Goal: Task Accomplishment & Management: Complete application form

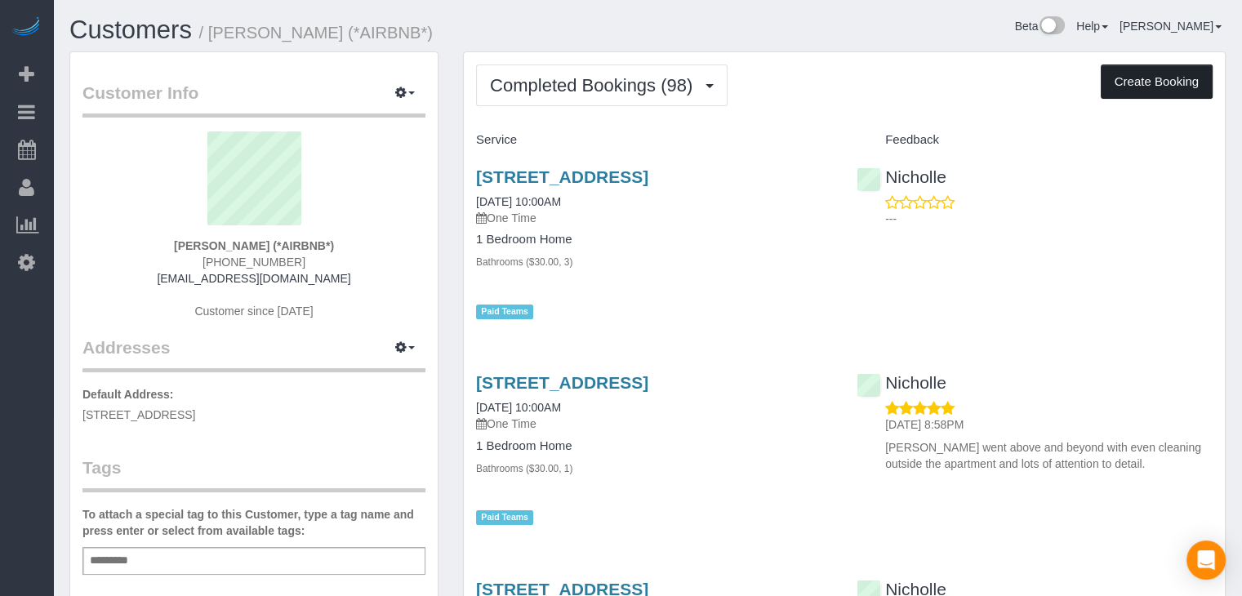
click at [1116, 83] on button "Create Booking" at bounding box center [1157, 82] width 112 height 34
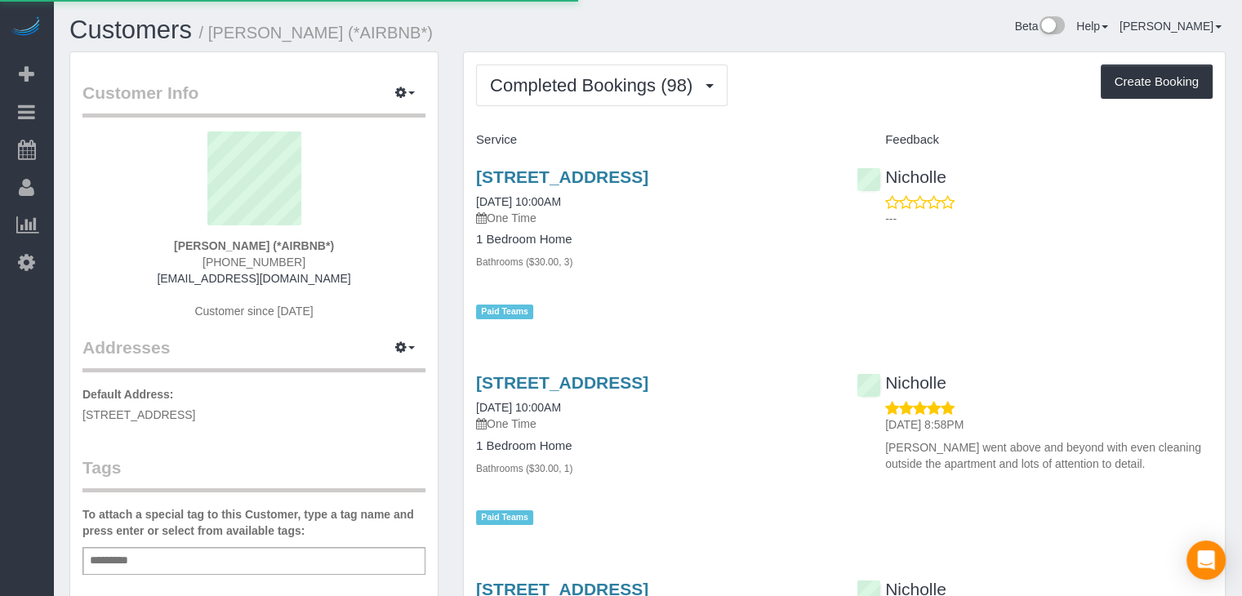
select select "IA"
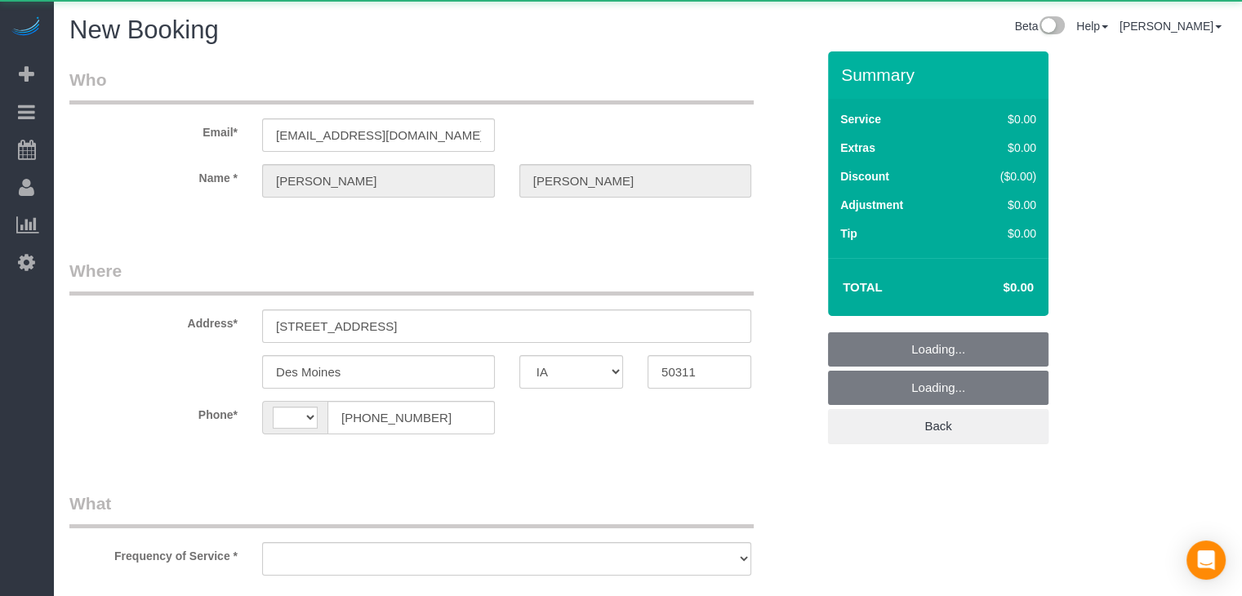
select select "string:[GEOGRAPHIC_DATA]"
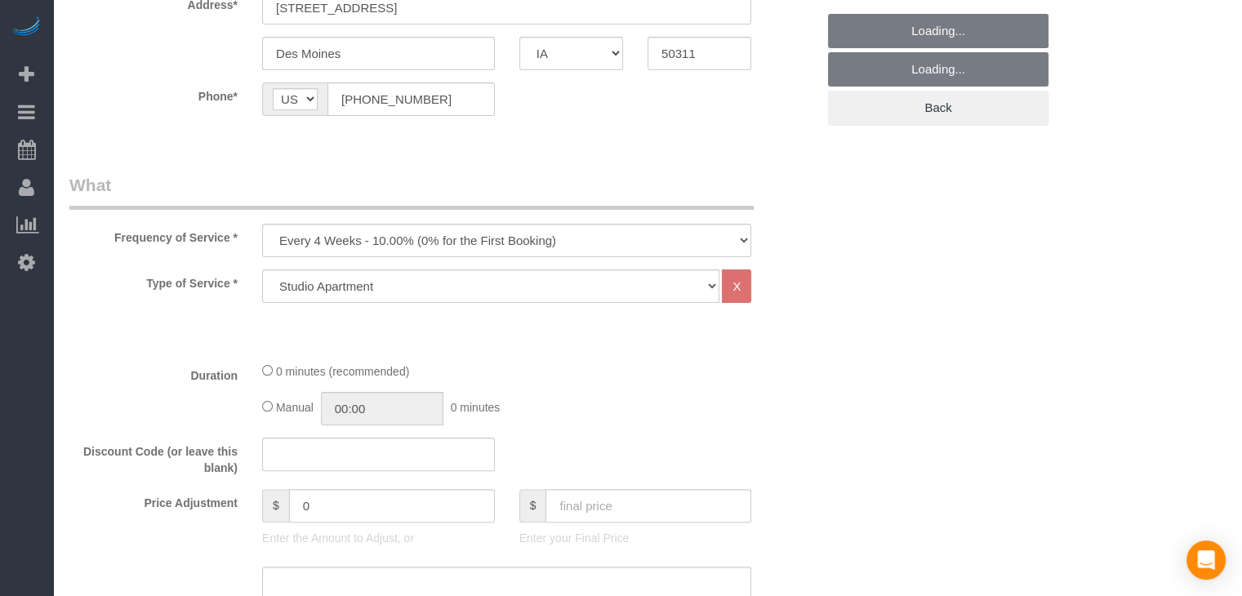
scroll to position [326, 0]
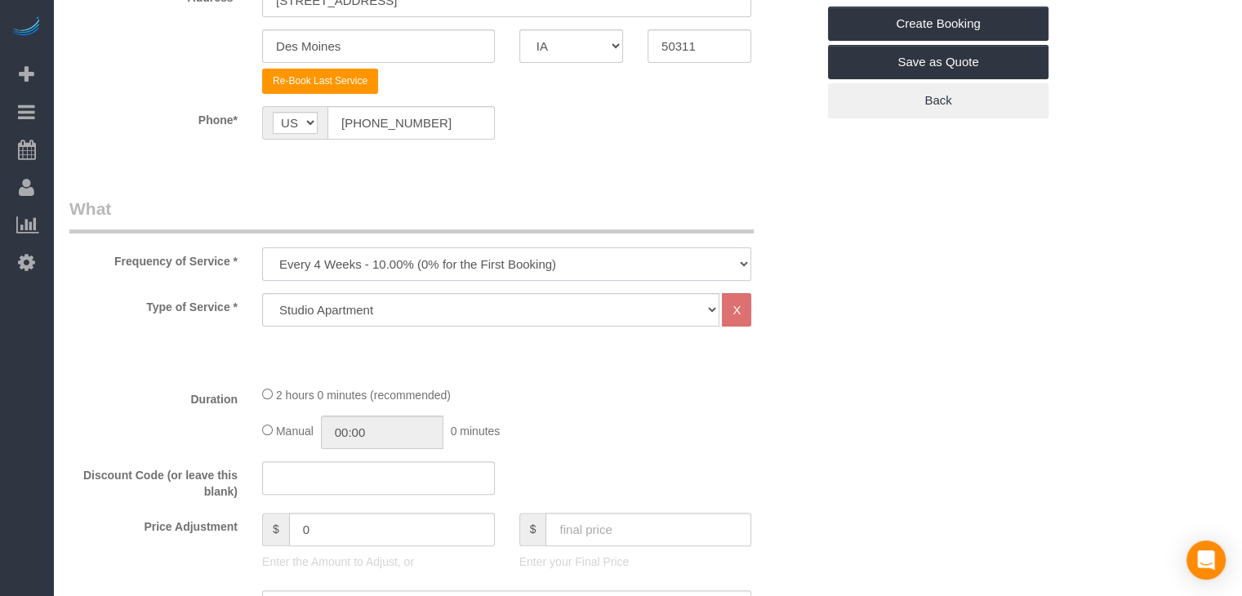
click at [516, 256] on select "Every 6 Weeks (0% for the First Booking) One Time Every 8 Weeks (0% for the Fir…" at bounding box center [506, 263] width 489 height 33
select select "object:1753"
click at [262, 247] on select "Every 6 Weeks (0% for the First Booking) One Time Every 8 Weeks (0% for the Fir…" at bounding box center [506, 263] width 489 height 33
click at [513, 318] on select "Studio Apartment 1 Bedroom Home 2 Bedroom Home 3 Bedroom Home 4 Bedroom Home 5 …" at bounding box center [490, 309] width 457 height 33
select select "25"
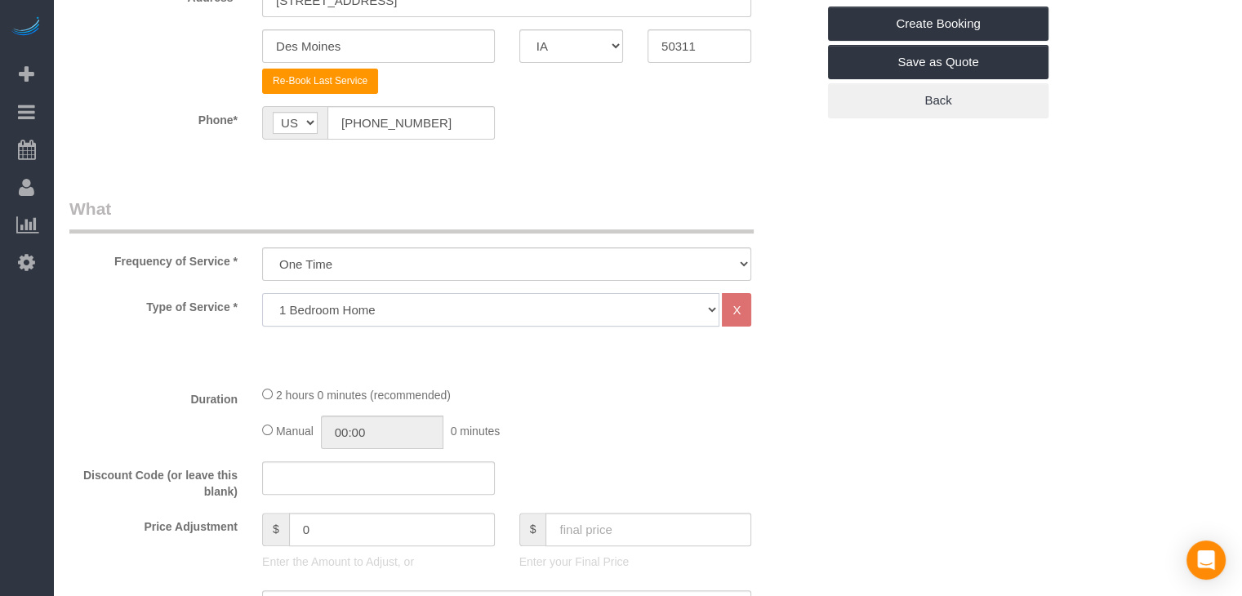
click at [262, 293] on select "Studio Apartment 1 Bedroom Home 2 Bedroom Home 3 Bedroom Home 4 Bedroom Home 5 …" at bounding box center [490, 309] width 457 height 33
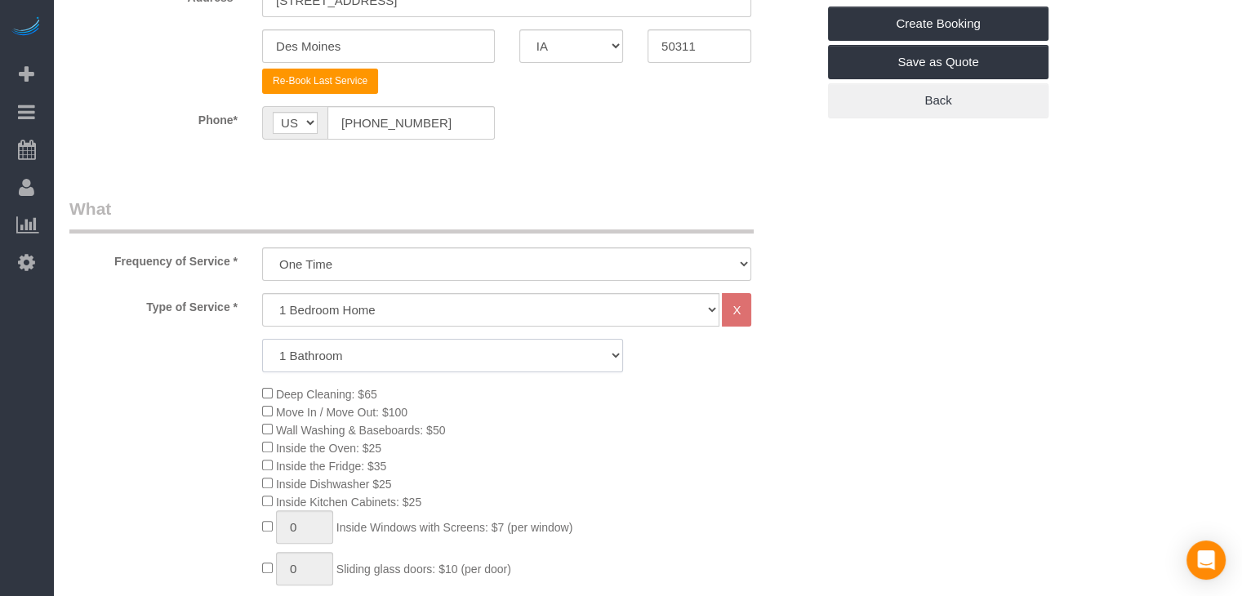
click at [591, 357] on select "1 Bathroom 2 Bathrooms 3 Bathrooms 4 Bathrooms 5 Bathrooms 6 Bathrooms" at bounding box center [442, 355] width 361 height 33
select select "3"
click at [262, 339] on select "1 Bathroom 2 Bathrooms 3 Bathrooms 4 Bathrooms 5 Bathrooms 6 Bathrooms" at bounding box center [442, 355] width 361 height 33
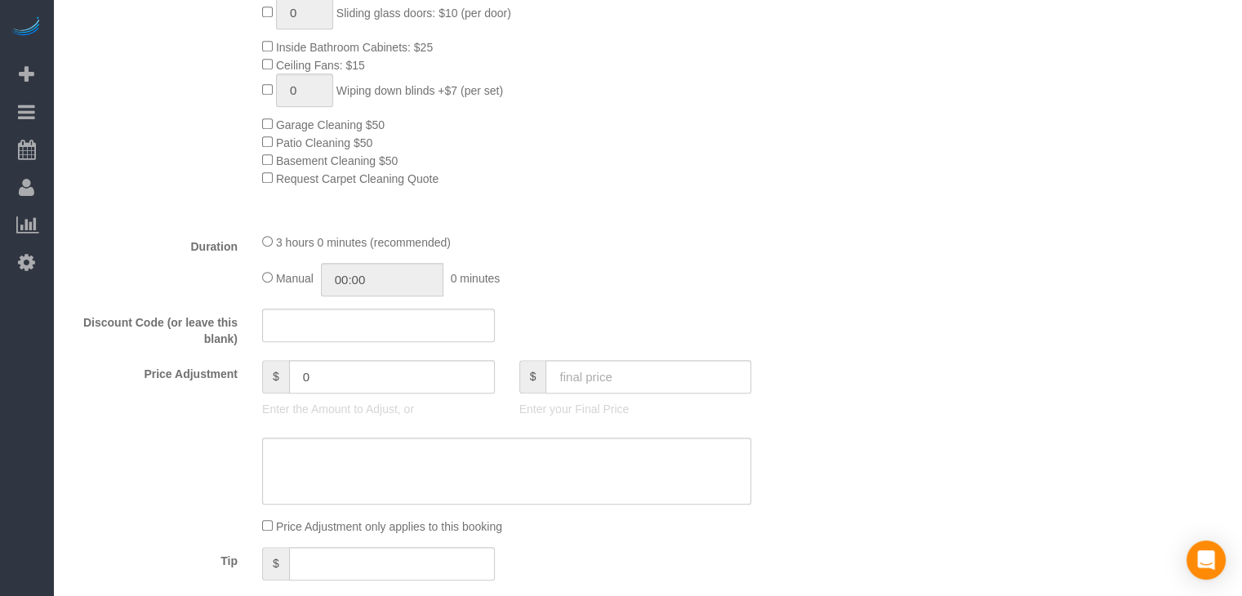
scroll to position [885, 0]
type input "03:00"
click at [710, 374] on input "text" at bounding box center [648, 373] width 206 height 33
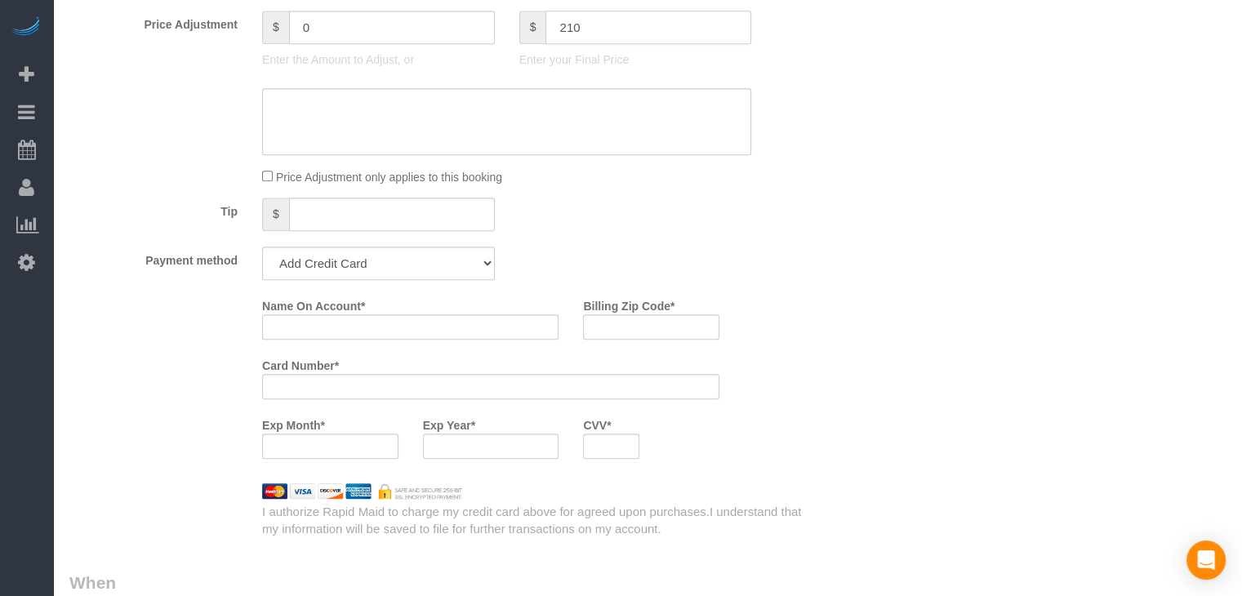
scroll to position [1355, 0]
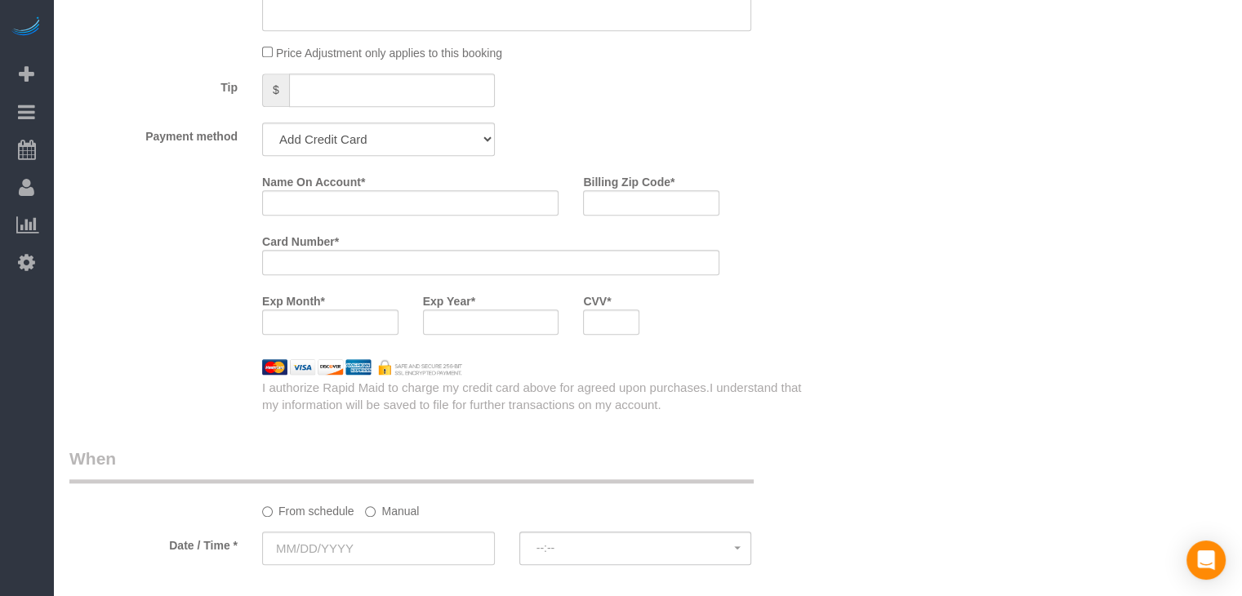
type input "210"
click at [397, 141] on select "Add Credit Card Cash Check Paypal" at bounding box center [378, 138] width 233 height 33
type input "11"
select select "string:check"
click at [262, 127] on select "Add Credit Card Cash Check Paypal" at bounding box center [378, 138] width 233 height 33
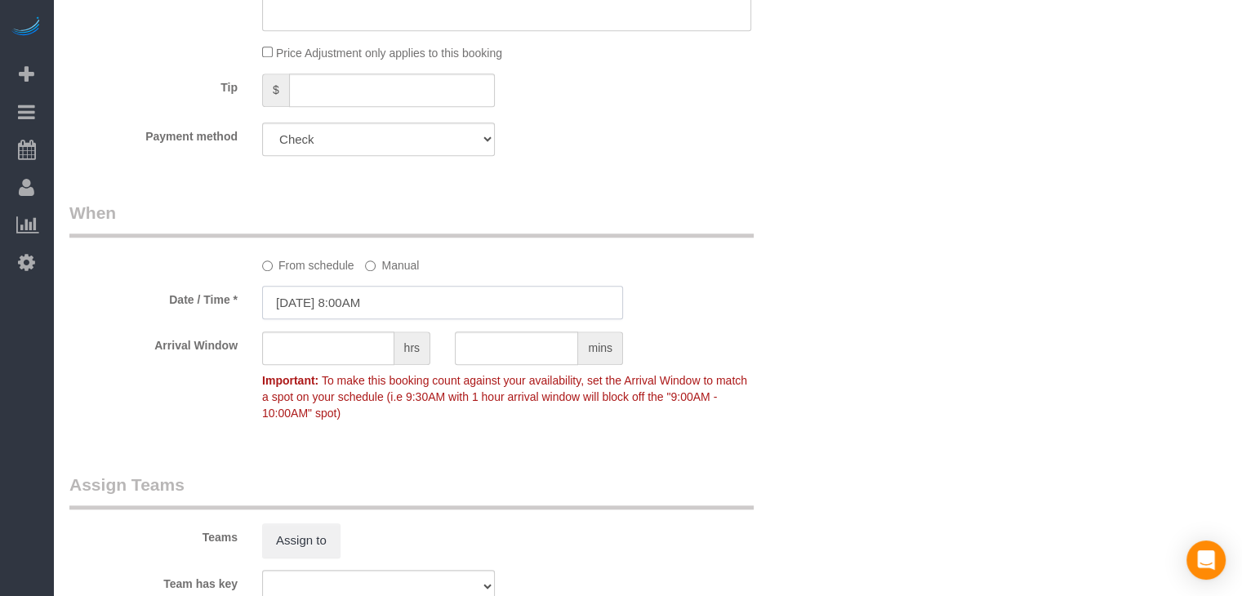
click at [320, 305] on input "[DATE] 8:00AM" at bounding box center [442, 302] width 361 height 33
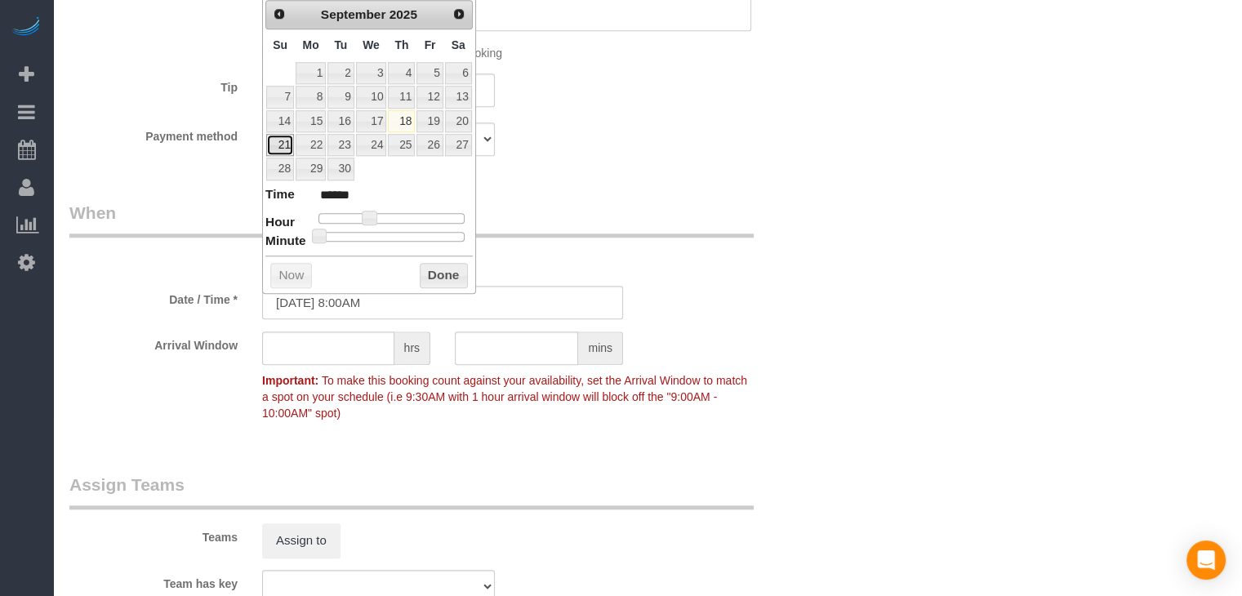
click at [285, 145] on link "21" at bounding box center [280, 145] width 28 height 22
type input "[DATE] 9:00AM"
type input "******"
type input "[DATE] 10:00AM"
type input "*******"
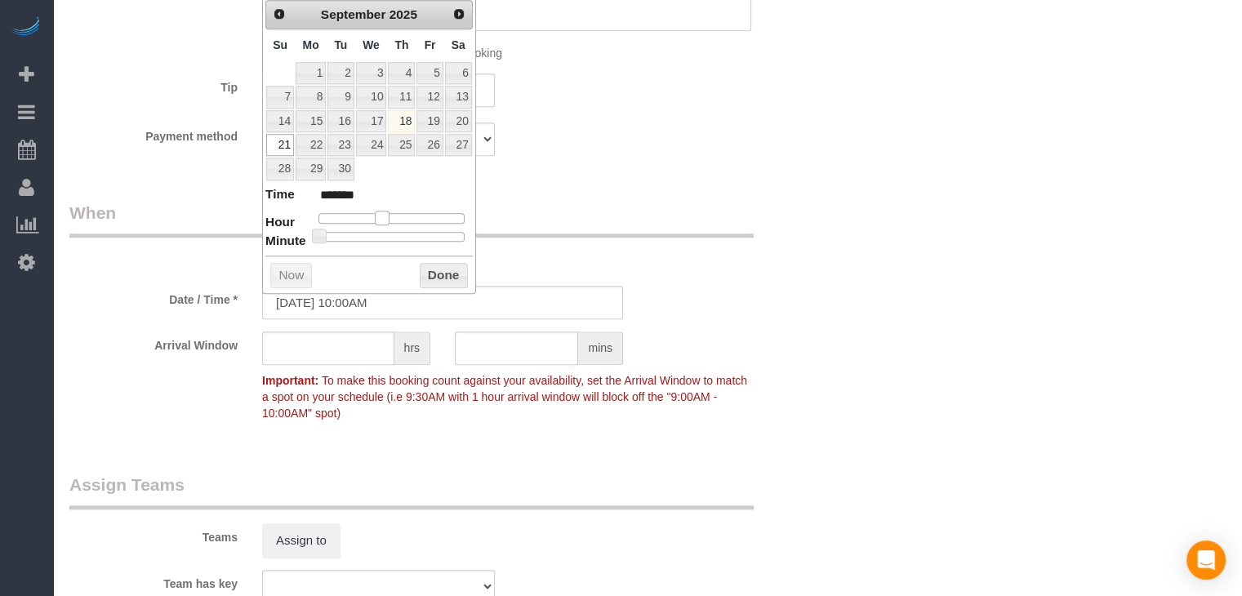
drag, startPoint x: 372, startPoint y: 215, endPoint x: 388, endPoint y: 212, distance: 15.7
click at [388, 212] on span at bounding box center [382, 218] width 15 height 15
click at [434, 265] on button "Done" at bounding box center [444, 276] width 48 height 26
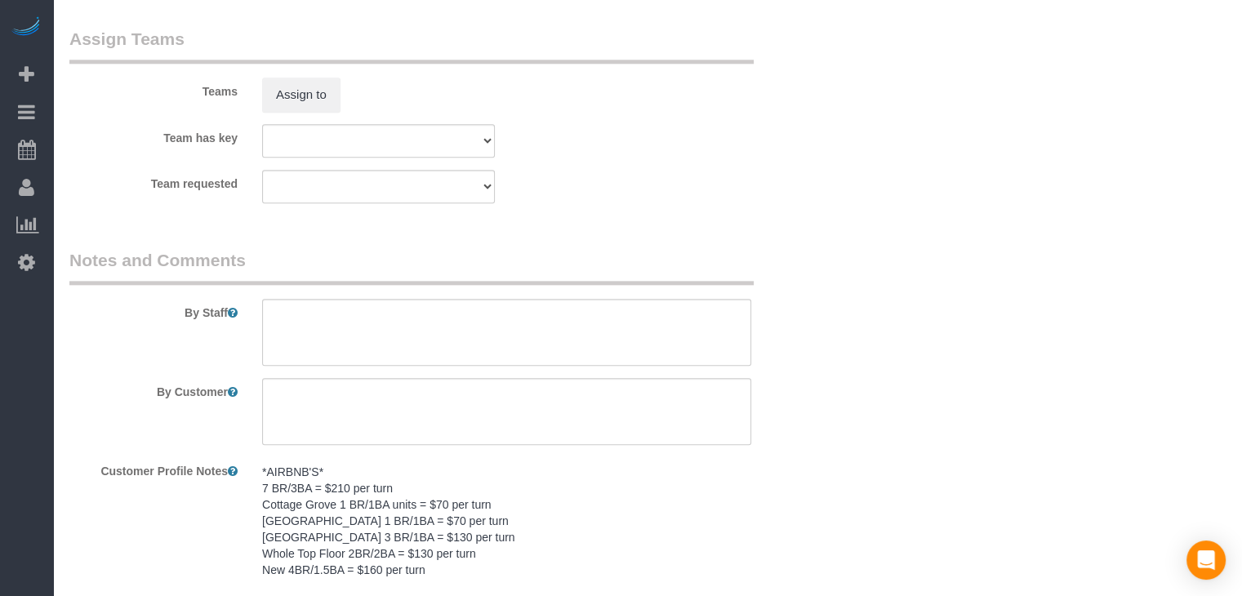
scroll to position [1898, 0]
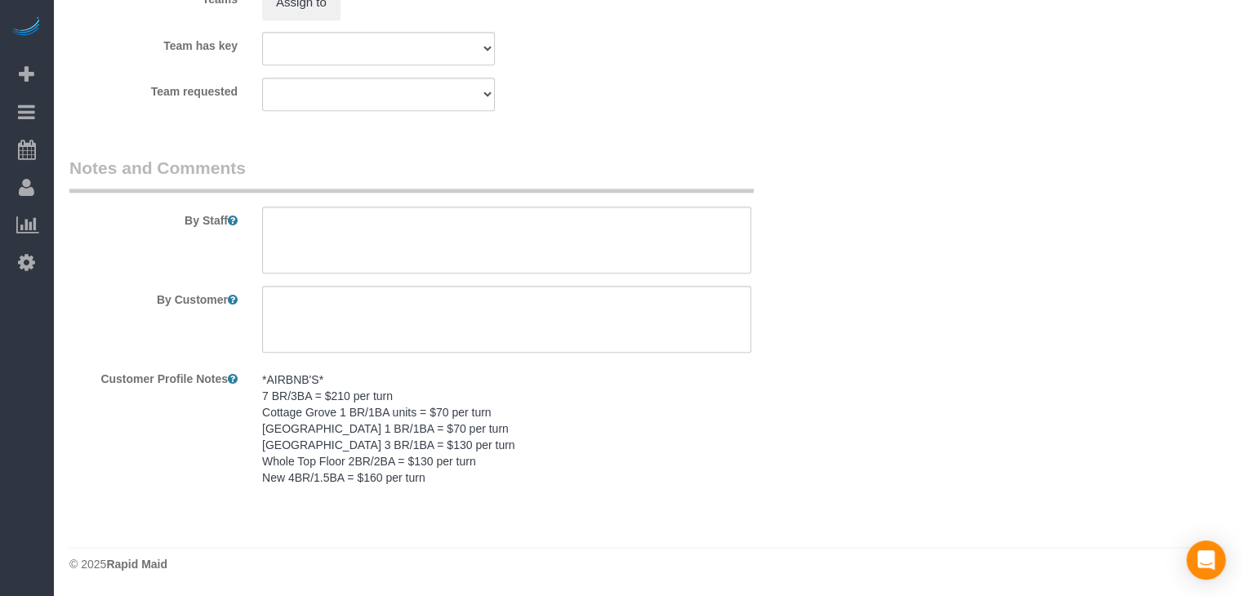
click at [504, 484] on pre "*AIRBNB'S* 7 BR/3BA = $210 per turn Cottage Grove 1 BR/1BA units = $70 per turn…" at bounding box center [506, 429] width 489 height 114
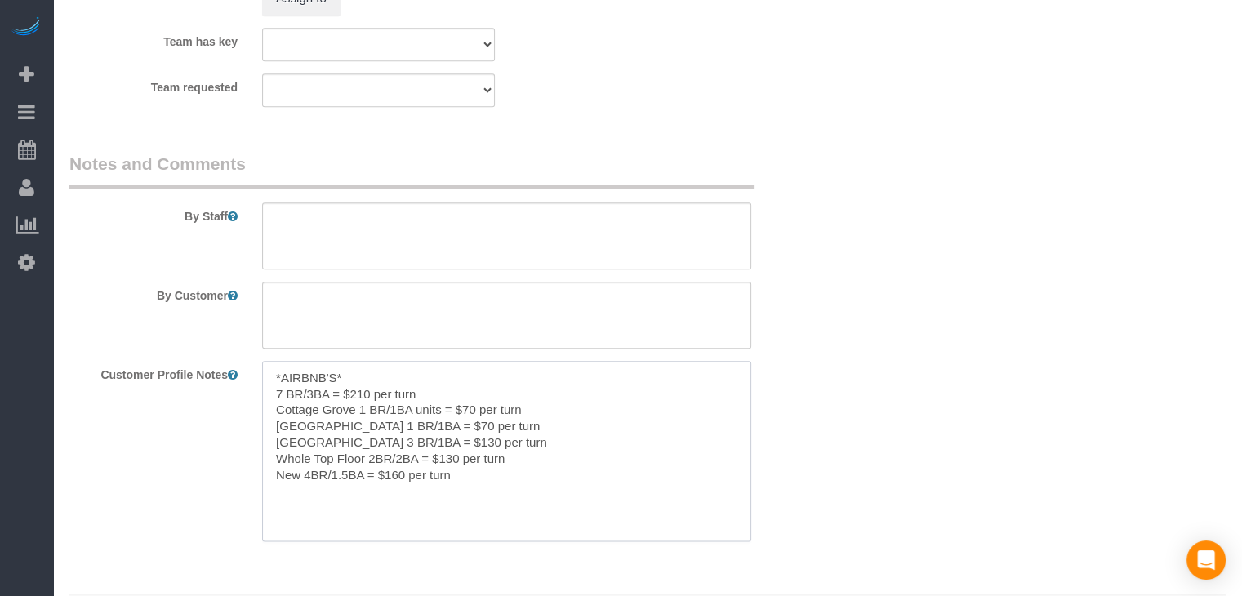
click at [469, 447] on textarea "*AIRBNB'S* 7 BR/3BA = $210 per turn Cottage Grove 1 BR/1BA units = $70 per turn…" at bounding box center [506, 451] width 489 height 180
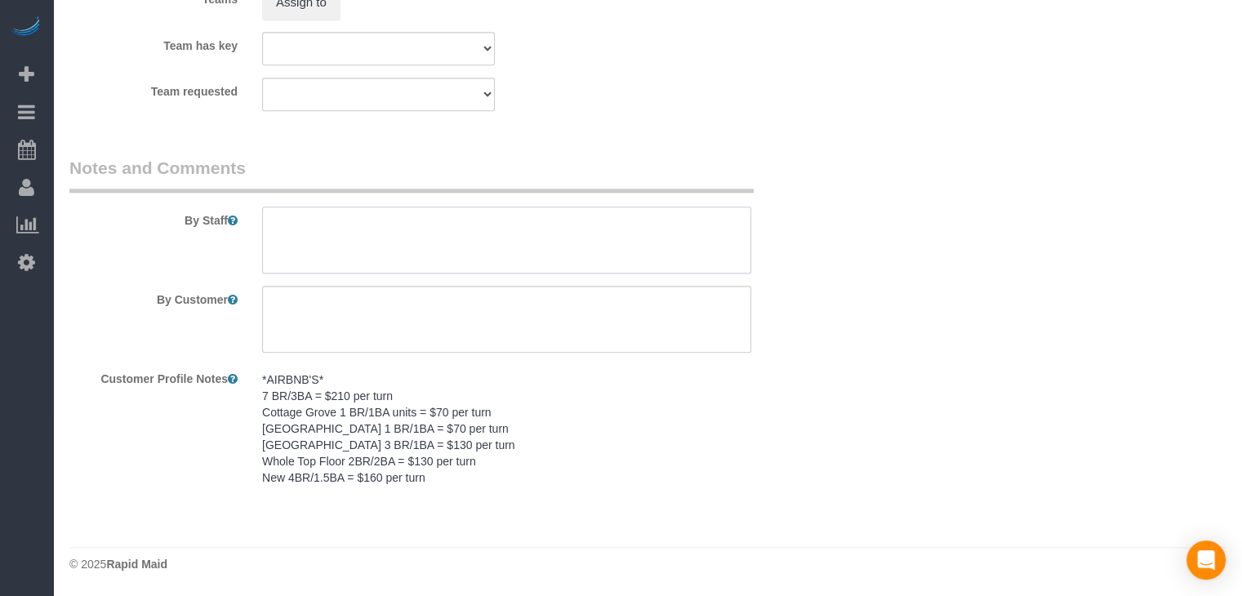
click at [494, 246] on textarea at bounding box center [506, 240] width 489 height 67
paste textarea "*AIRBNB'S* 7 BR/3BA = $210 per turn Cottage Grove 1 BR/1BA units = $70 per turn…"
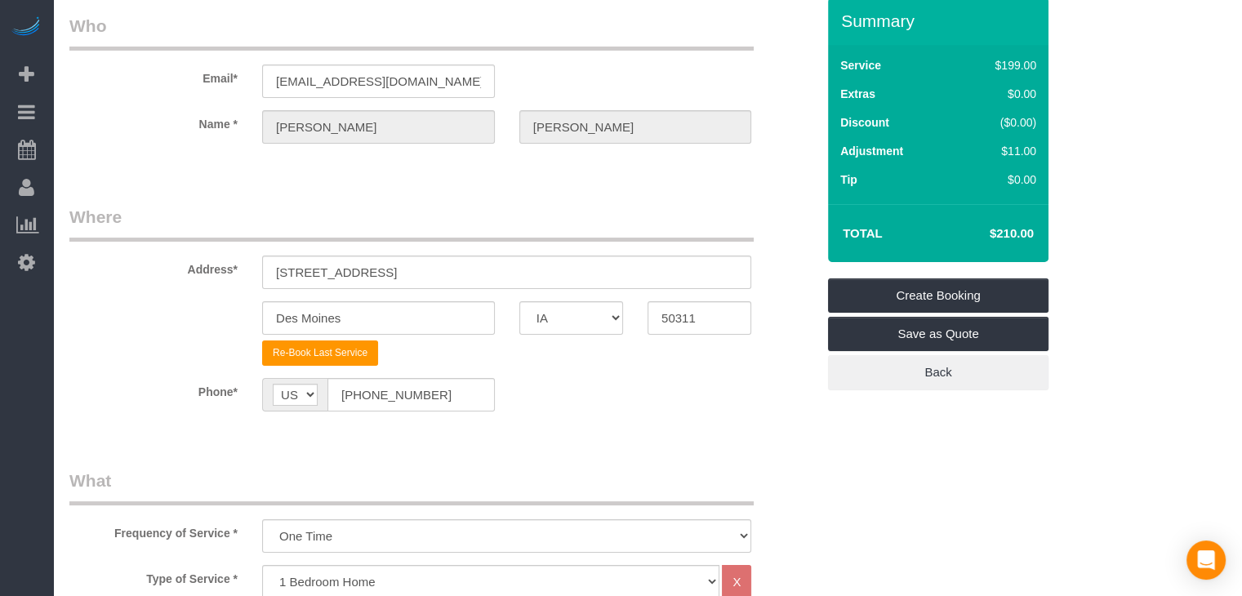
scroll to position [33, 0]
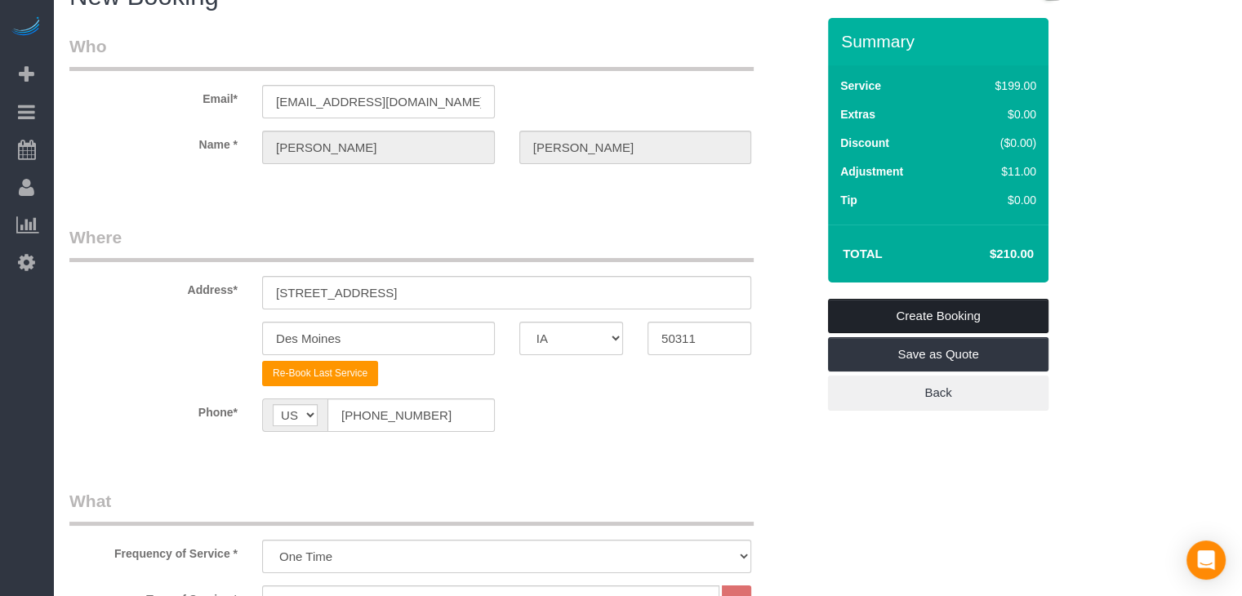
type textarea "*AIRBNB'S* 7 BR/3BA = $210 per turn Cottage Grove 1 BR/1BA units = $70 per turn…"
click at [967, 315] on link "Create Booking" at bounding box center [938, 316] width 220 height 34
